Goal: Information Seeking & Learning: Learn about a topic

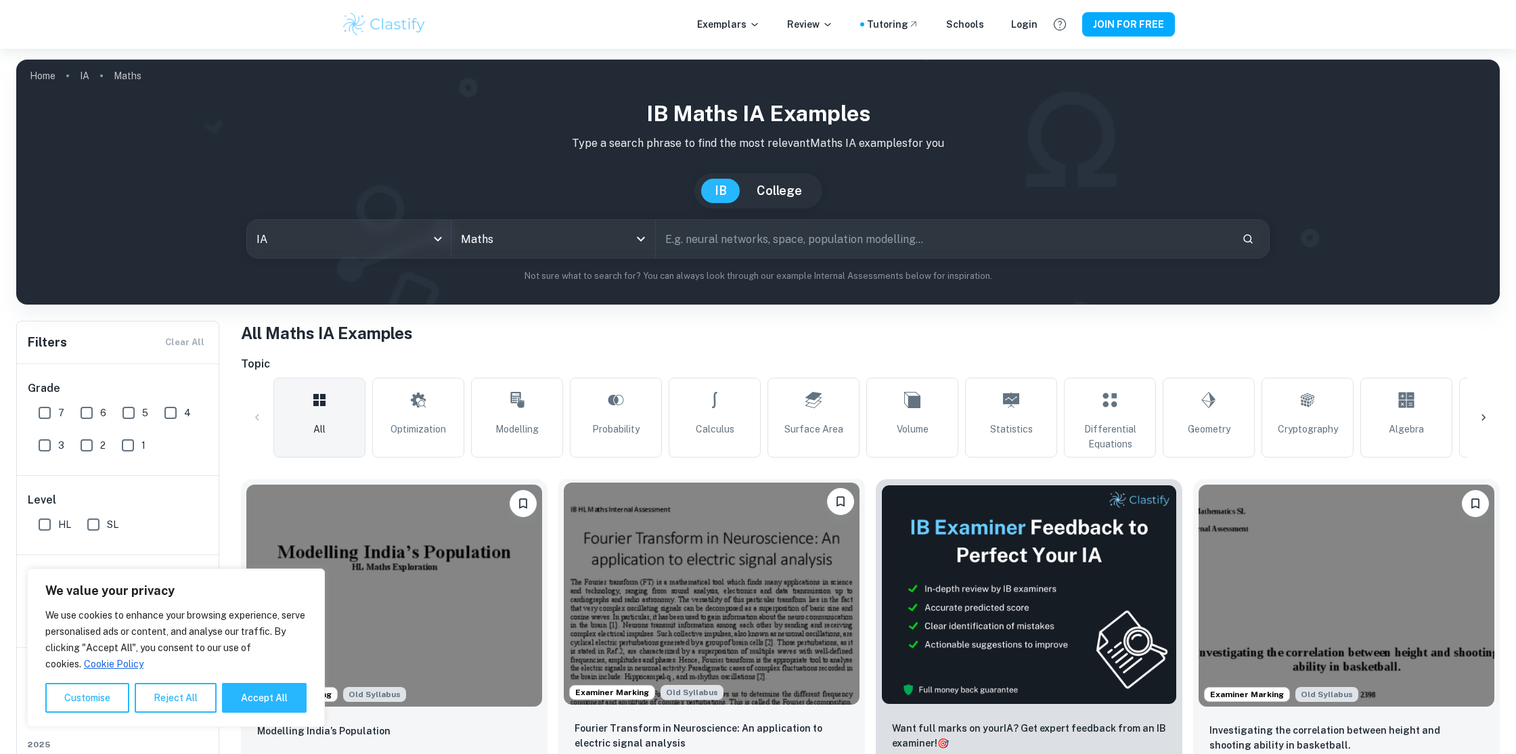
scroll to position [227, 0]
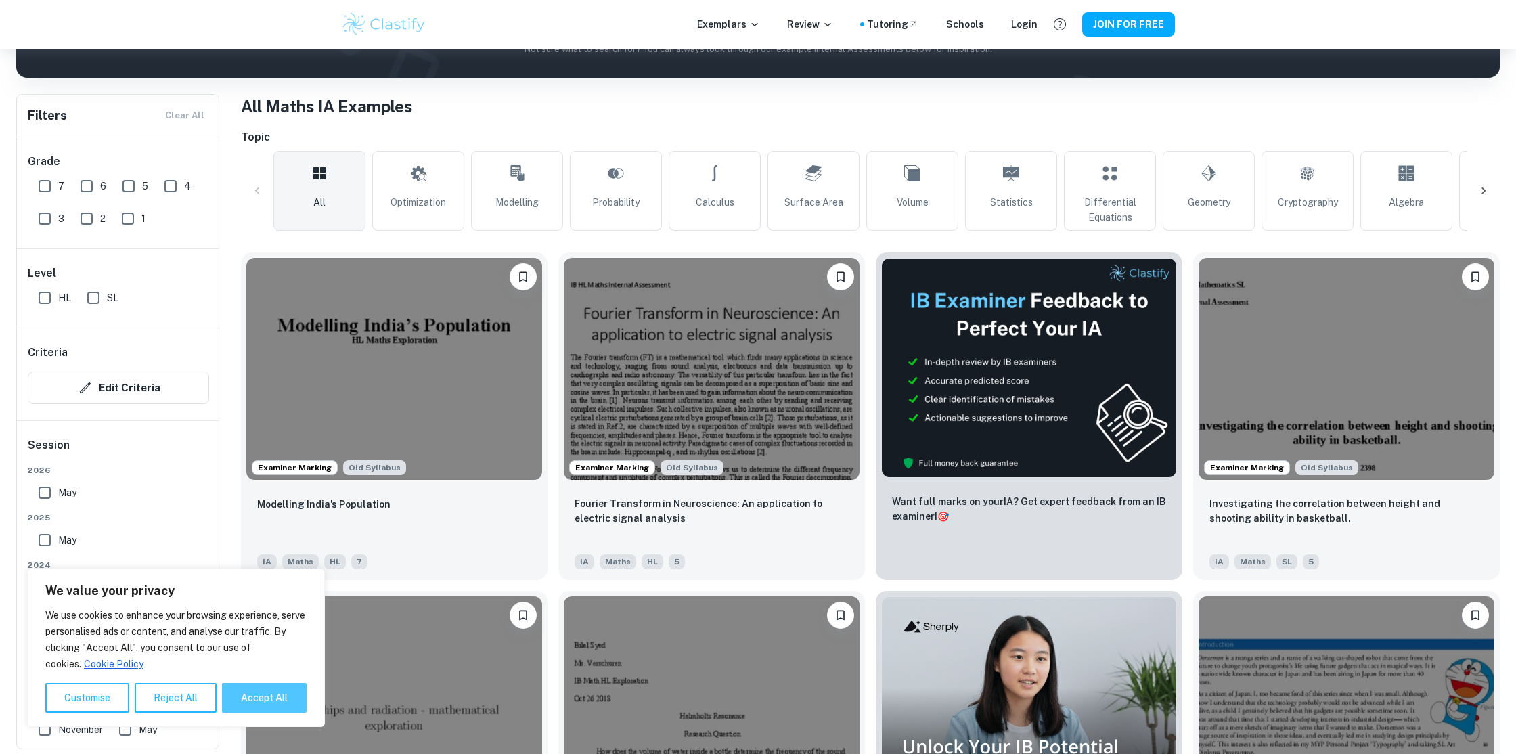
click at [281, 695] on button "Accept All" at bounding box center [264, 698] width 85 height 30
checkbox input "true"
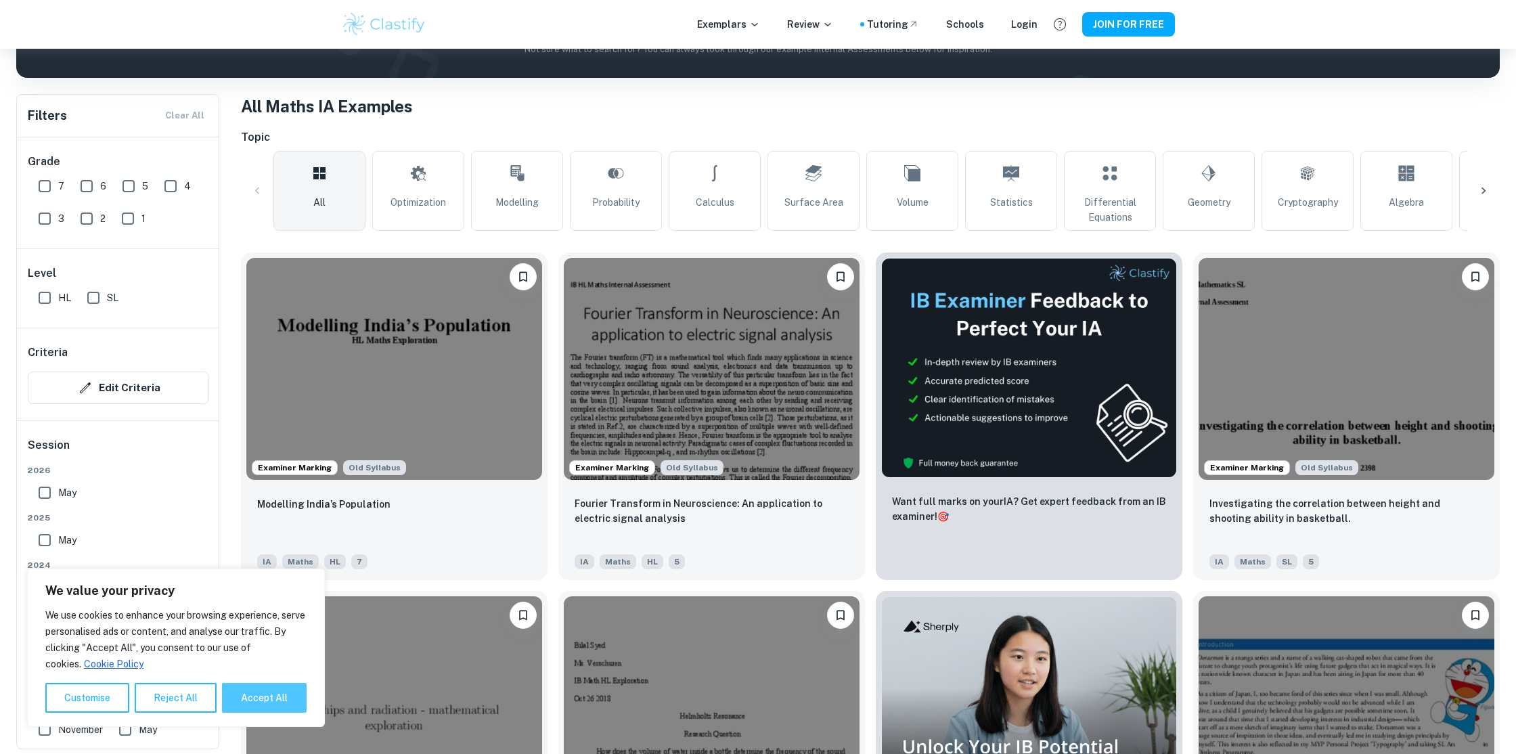
checkbox input "true"
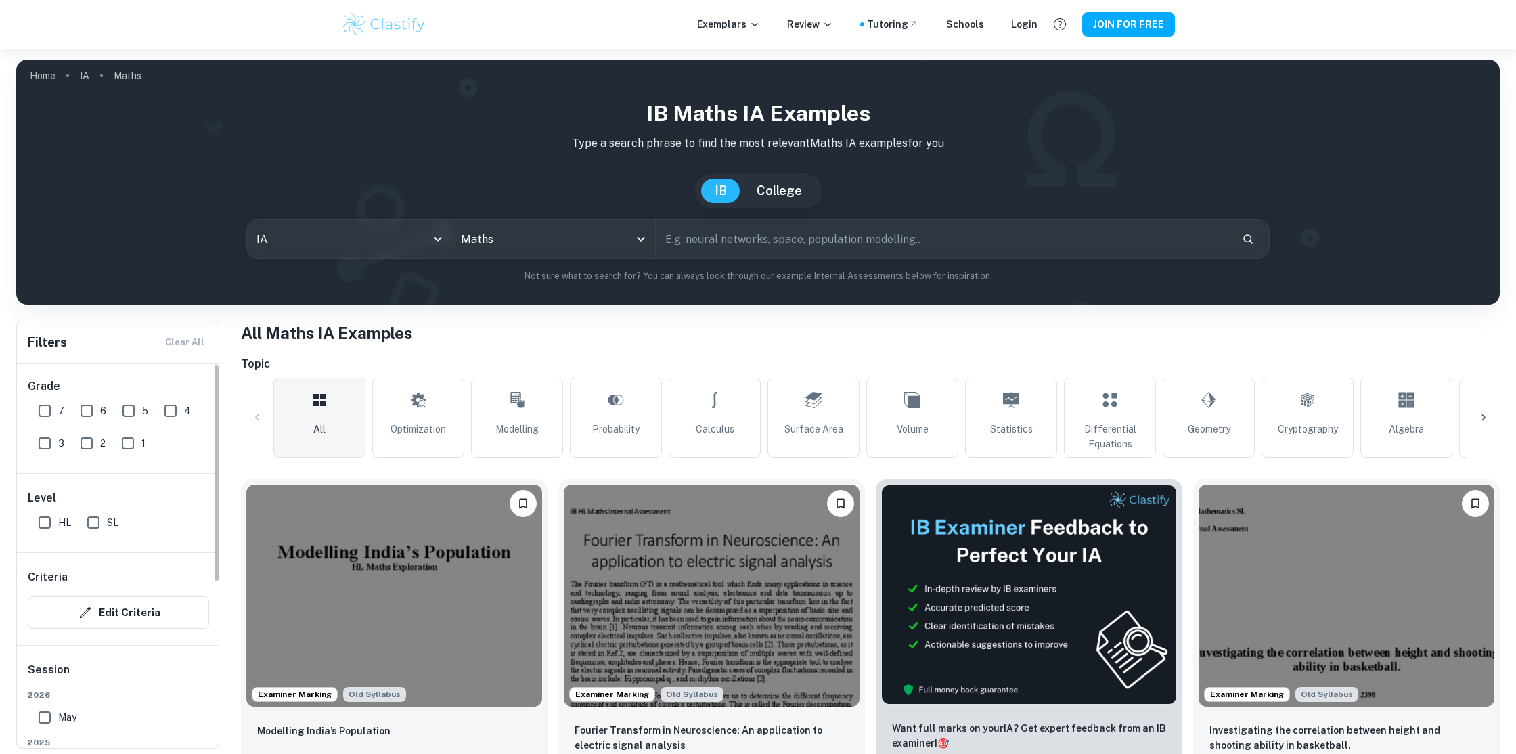
scroll to position [3, 0]
click at [51, 408] on input "7" at bounding box center [44, 410] width 27 height 27
checkbox input "true"
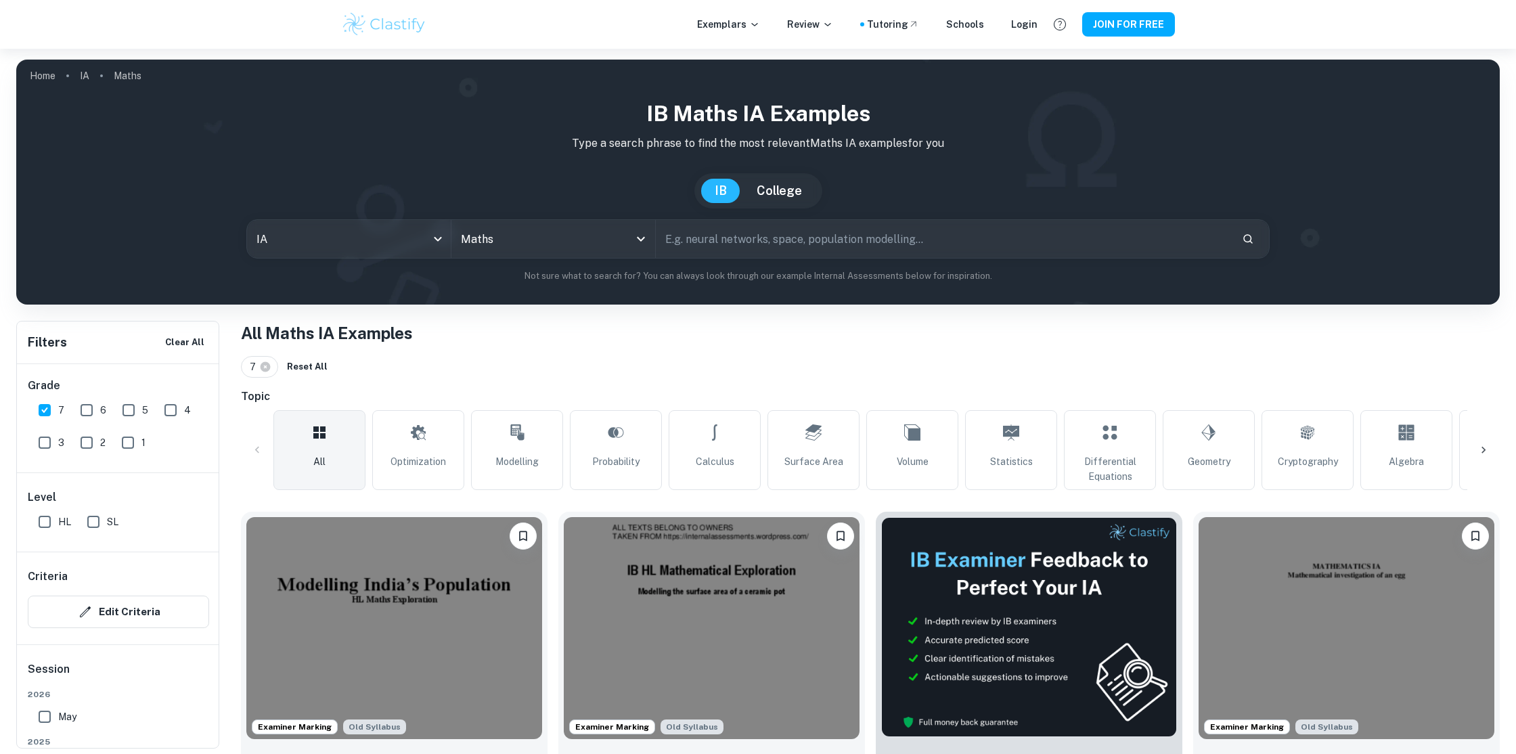
click at [102, 407] on span "6" at bounding box center [103, 410] width 6 height 15
click at [100, 407] on input "6" at bounding box center [86, 410] width 27 height 27
checkbox input "true"
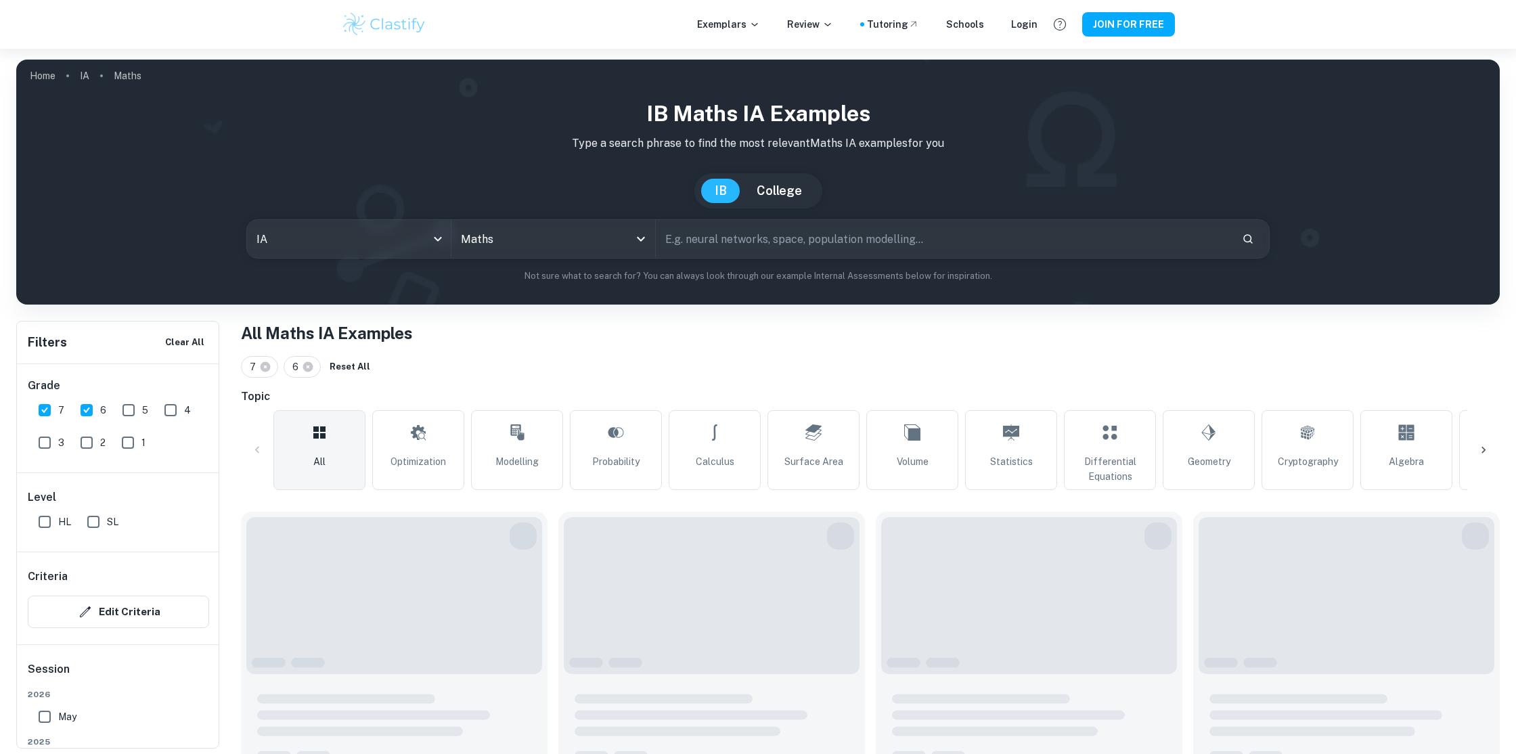
click at [120, 408] on input "5" at bounding box center [128, 410] width 27 height 27
checkbox input "true"
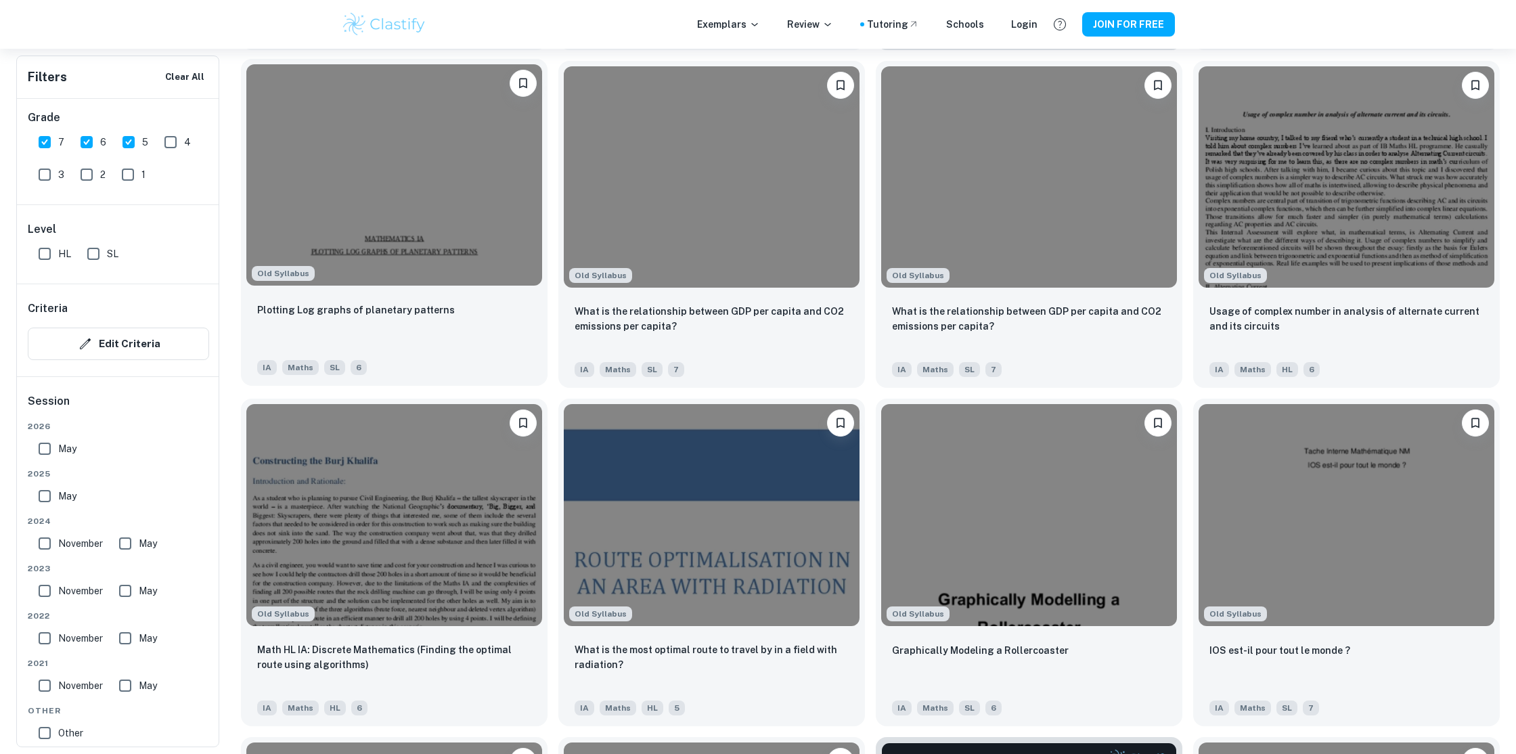
scroll to position [3774, 0]
